Goal: Transaction & Acquisition: Obtain resource

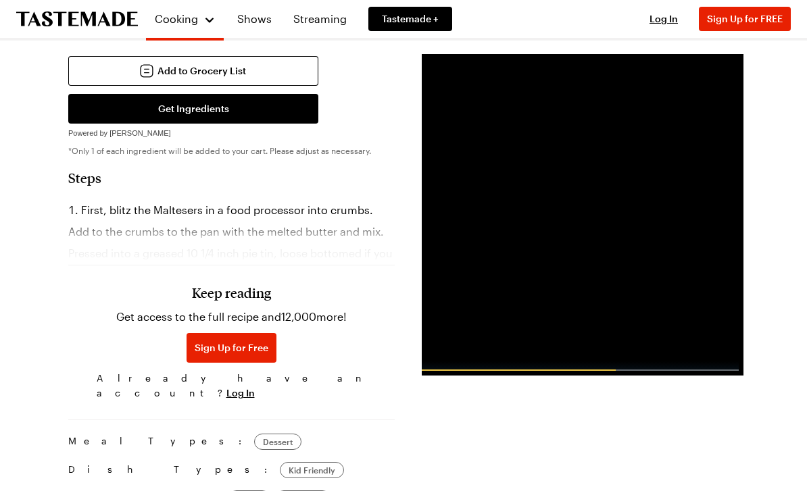
scroll to position [579, 0]
click at [239, 301] on h3 "Keep reading" at bounding box center [231, 293] width 79 height 16
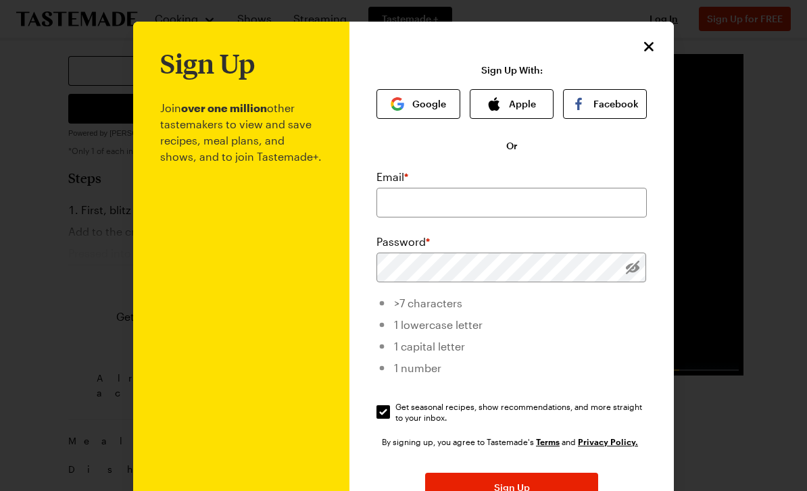
click at [656, 41] on icon "Close" at bounding box center [649, 47] width 16 height 16
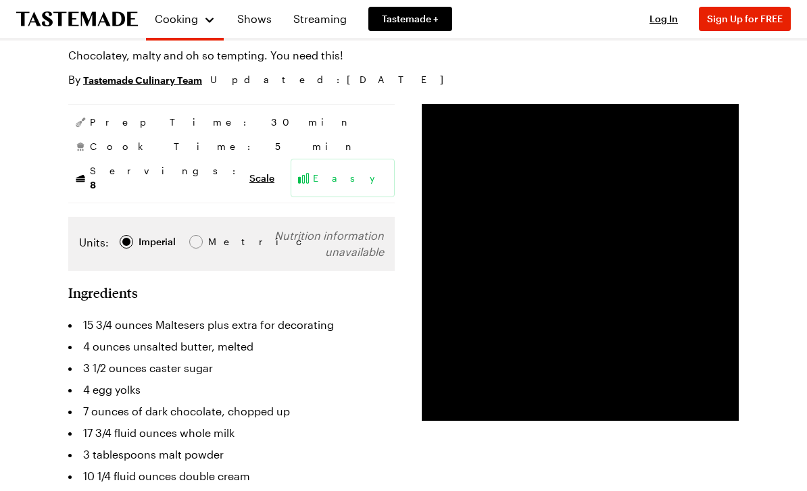
scroll to position [0, 0]
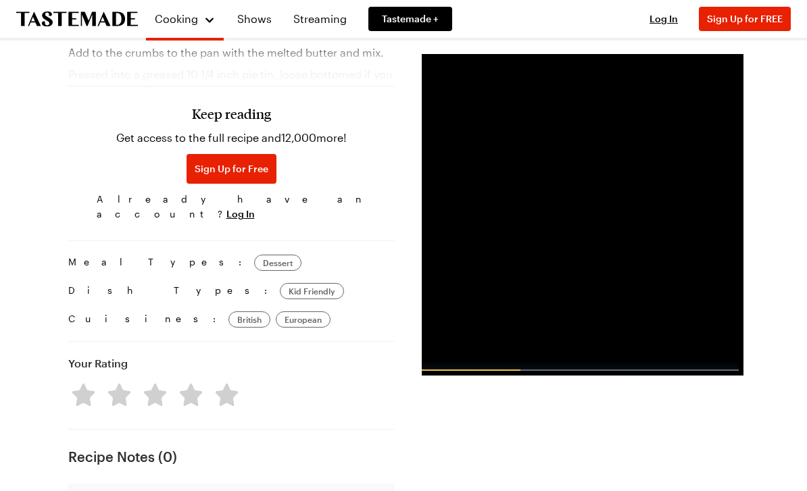
scroll to position [755, 0]
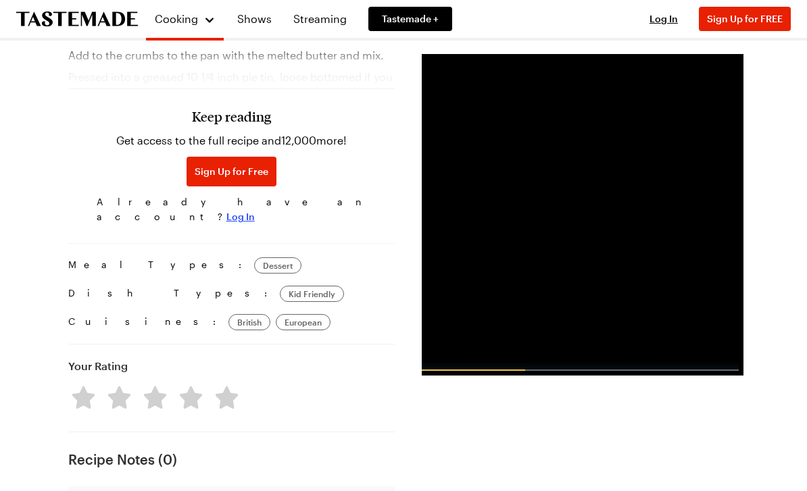
click at [255, 210] on span "Log In" at bounding box center [240, 217] width 28 height 14
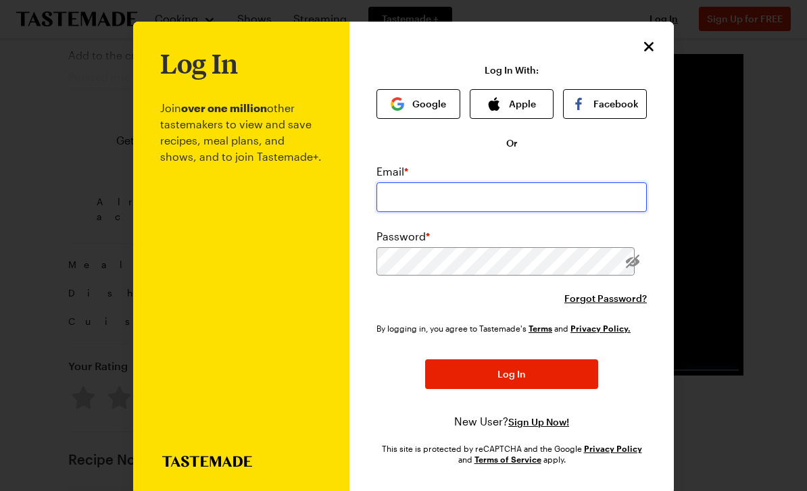
click at [431, 194] on input "email" at bounding box center [512, 198] width 270 height 30
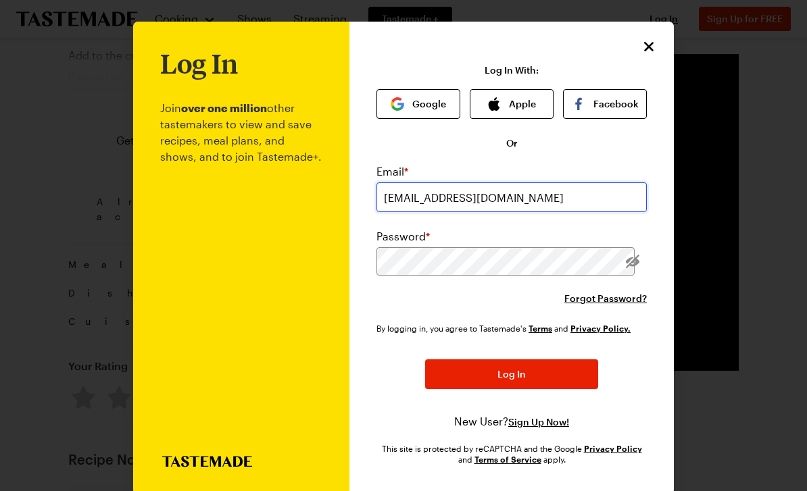
click at [514, 195] on input "annejefford@live.co.uk" at bounding box center [512, 198] width 270 height 30
type input "annejefford@live.co.uk"
click at [642, 254] on div at bounding box center [633, 261] width 28 height 28
click at [626, 100] on button "Facebook" at bounding box center [605, 104] width 84 height 30
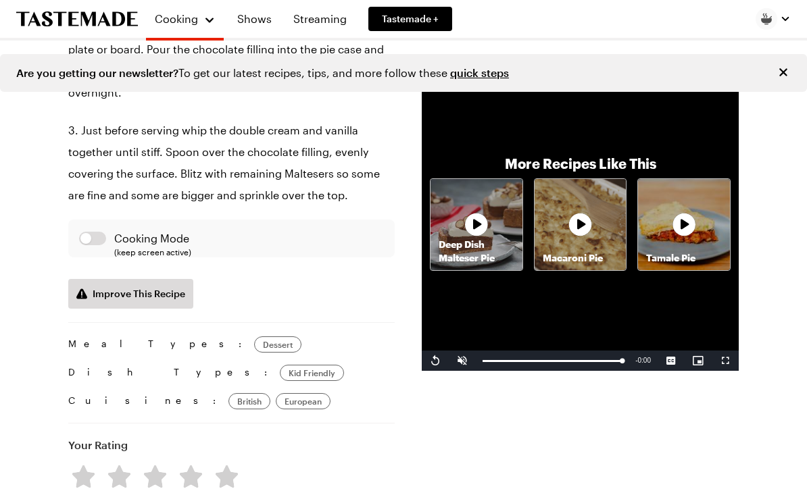
scroll to position [971, 0]
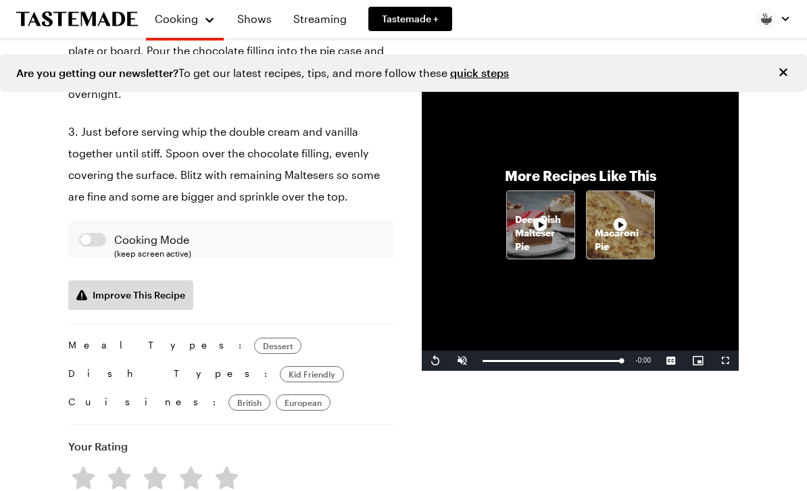
type textarea "x"
